Goal: Navigation & Orientation: Find specific page/section

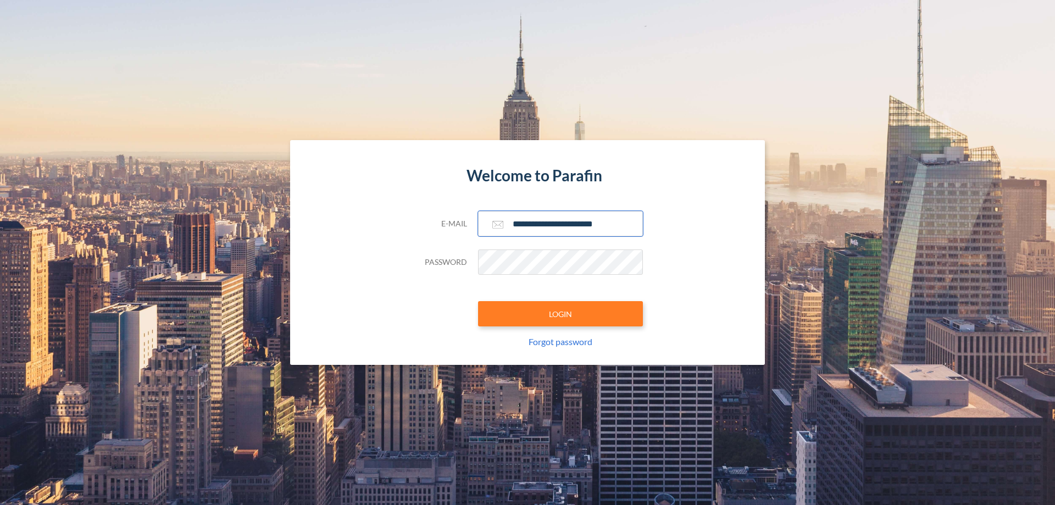
type input "**********"
click at [560, 314] on button "LOGIN" at bounding box center [560, 313] width 165 height 25
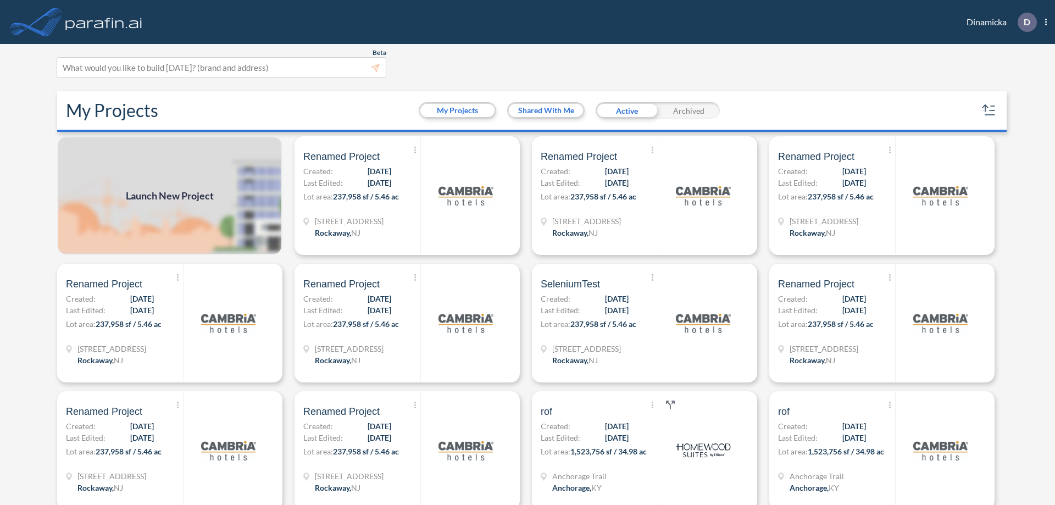
scroll to position [3, 0]
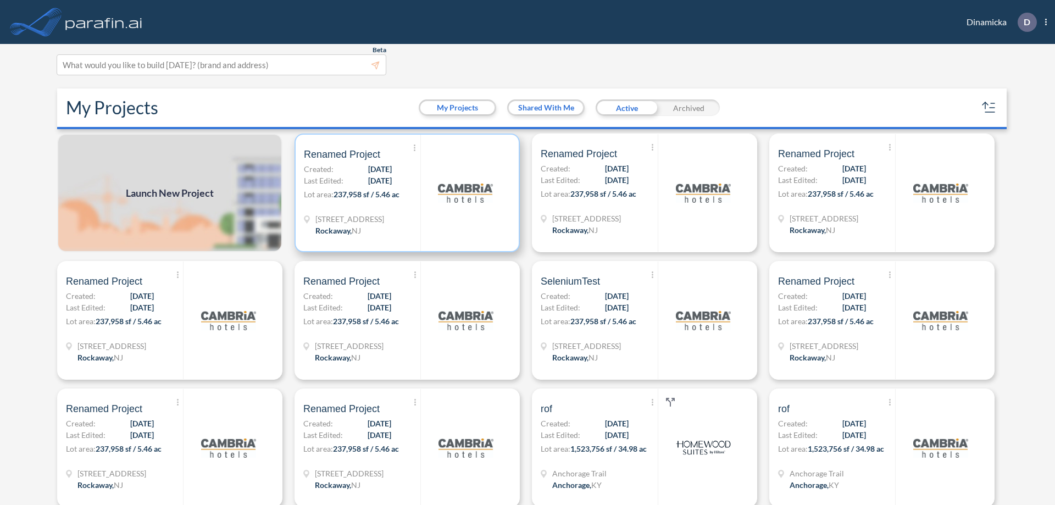
click at [405, 193] on p "Lot area: 237,958 sf / 5.46 ac" at bounding box center [362, 196] width 116 height 16
